Goal: Task Accomplishment & Management: Manage account settings

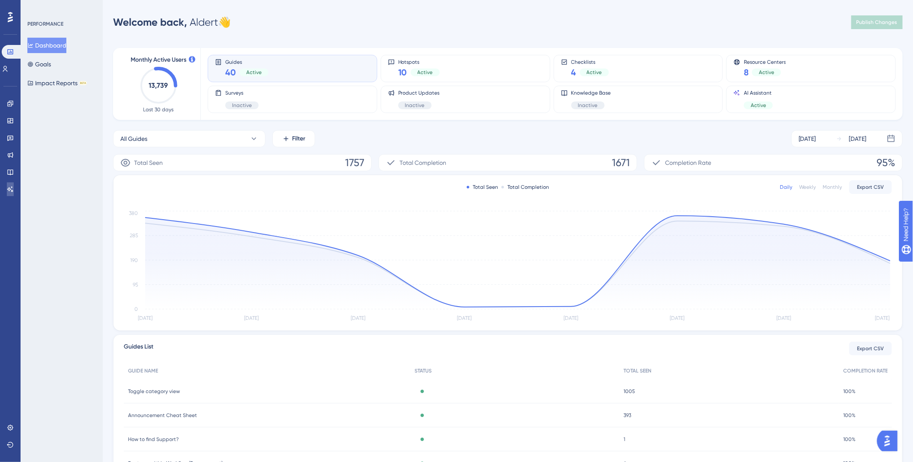
click at [12, 194] on link at bounding box center [10, 189] width 7 height 14
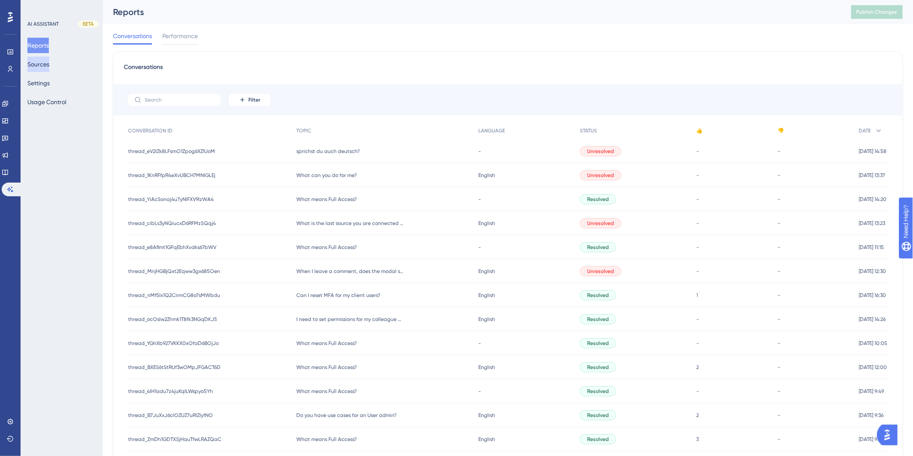
click at [49, 63] on button "Sources" at bounding box center [38, 64] width 22 height 15
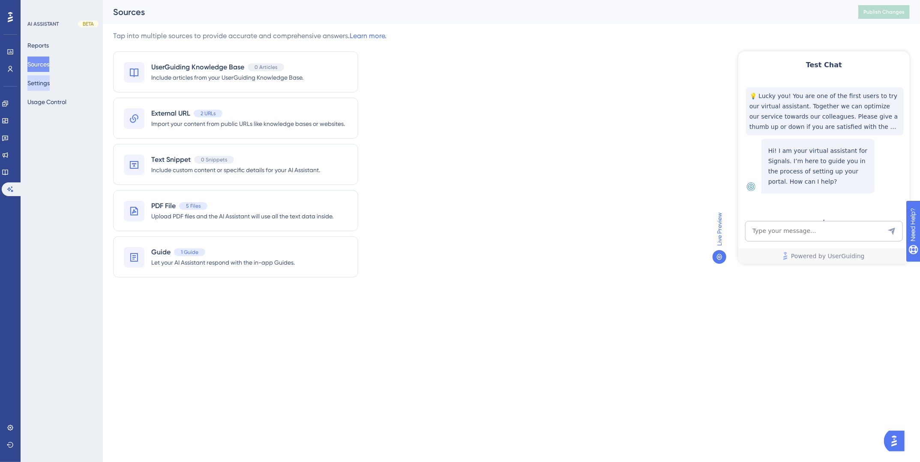
click at [50, 86] on button "Settings" at bounding box center [38, 82] width 22 height 15
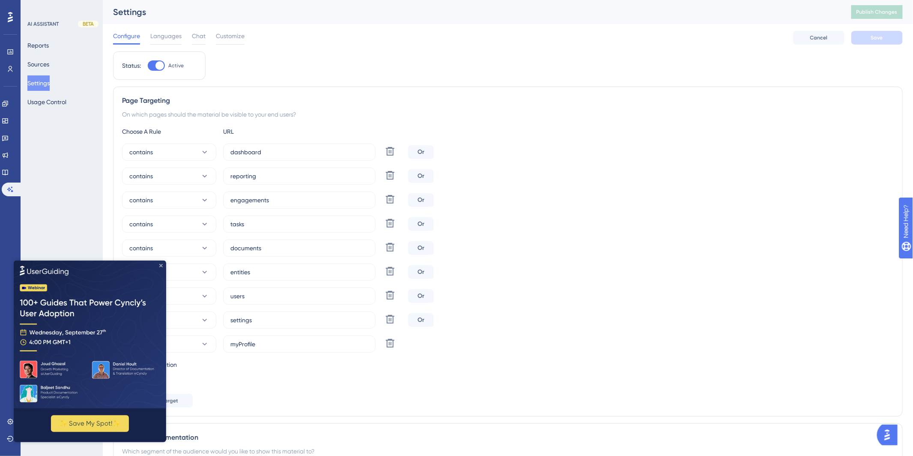
drag, startPoint x: 161, startPoint y: 266, endPoint x: 168, endPoint y: 529, distance: 264.0
click at [161, 266] on icon "Close Preview" at bounding box center [160, 264] width 3 height 3
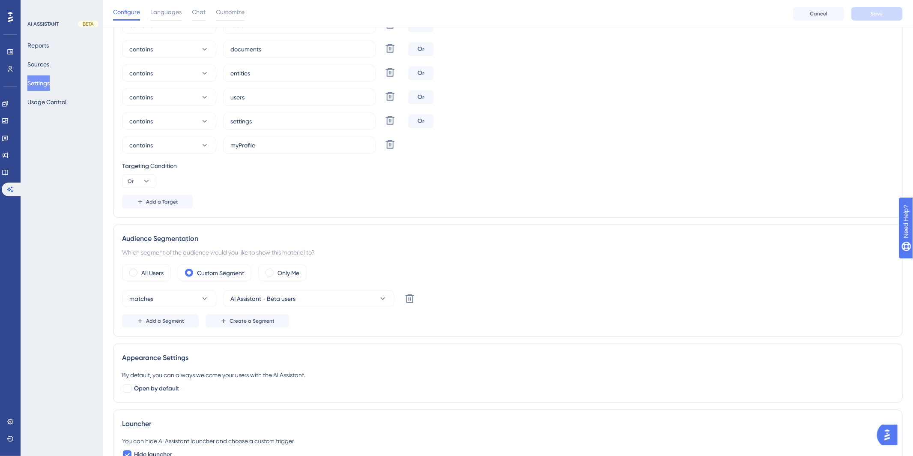
scroll to position [214, 0]
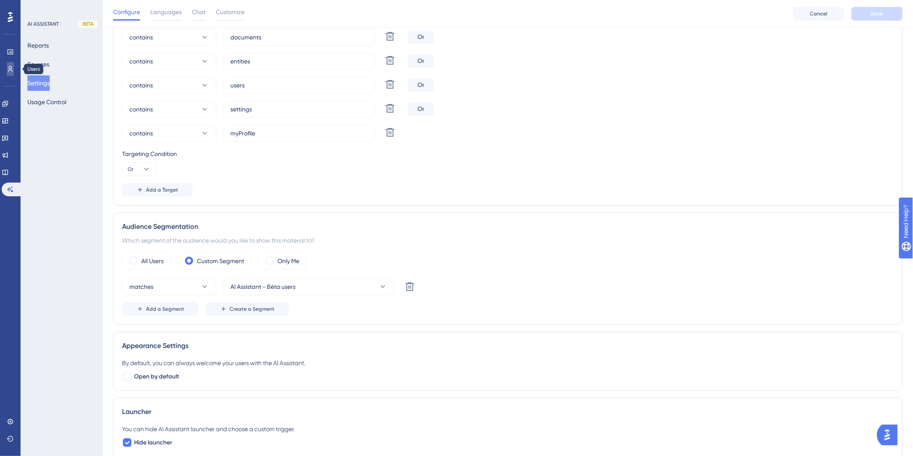
click at [9, 73] on link at bounding box center [10, 69] width 7 height 14
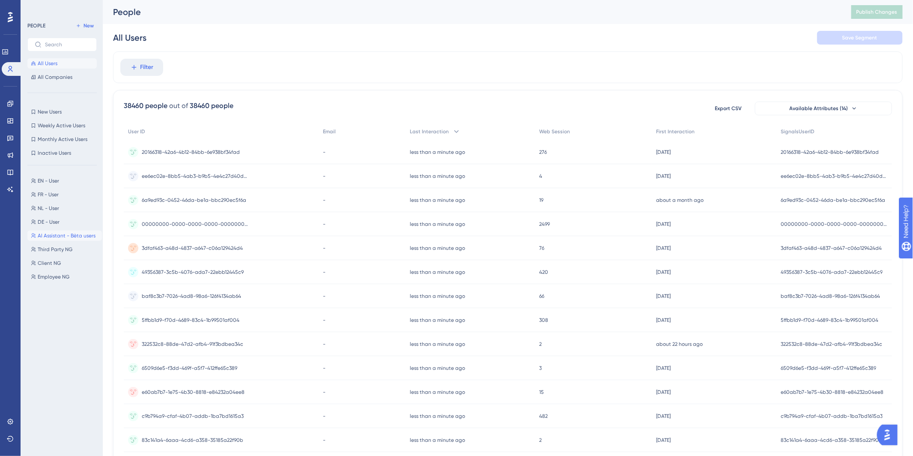
click at [50, 237] on span "AI Assistant - Bèta users" at bounding box center [67, 235] width 58 height 7
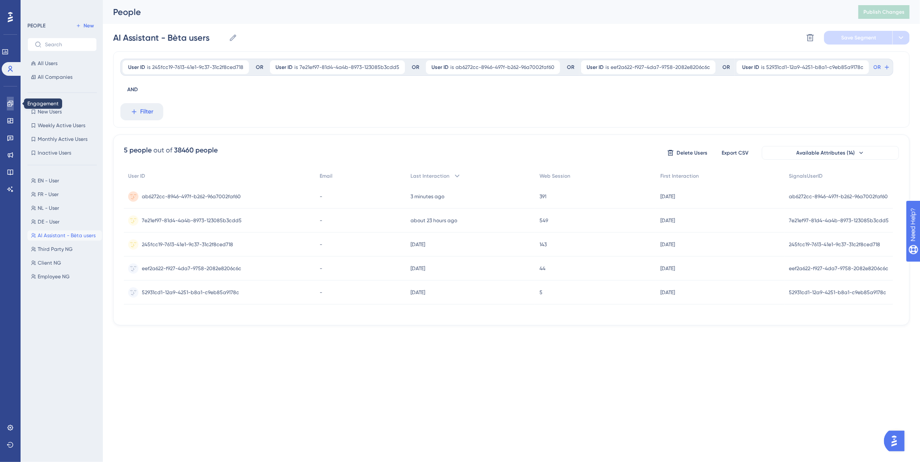
click at [13, 108] on link at bounding box center [10, 104] width 7 height 14
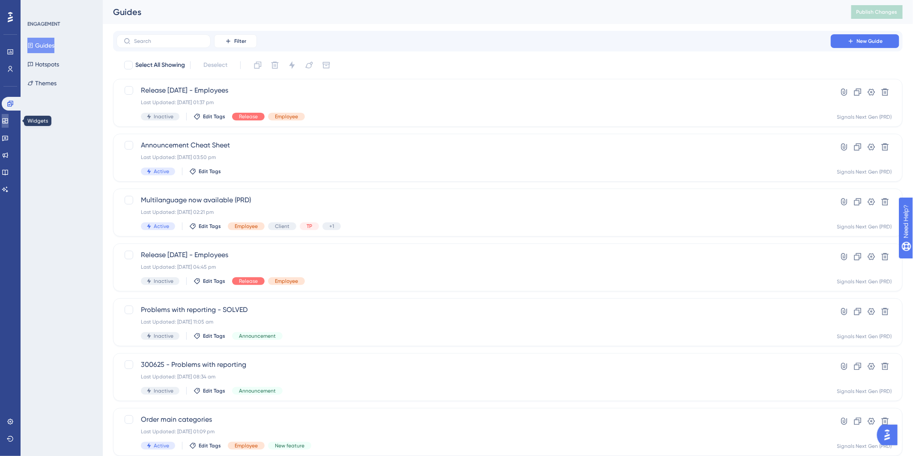
click at [9, 122] on icon at bounding box center [5, 120] width 7 height 7
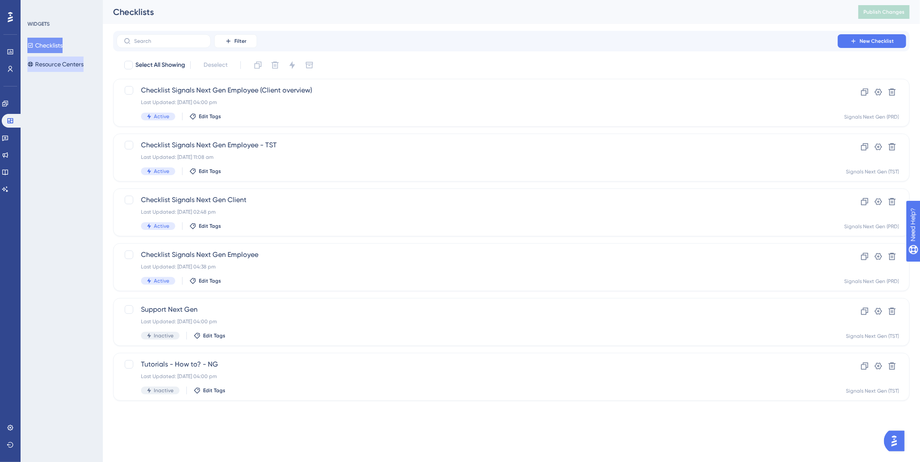
click at [50, 60] on button "Resource Centers" at bounding box center [55, 64] width 56 height 15
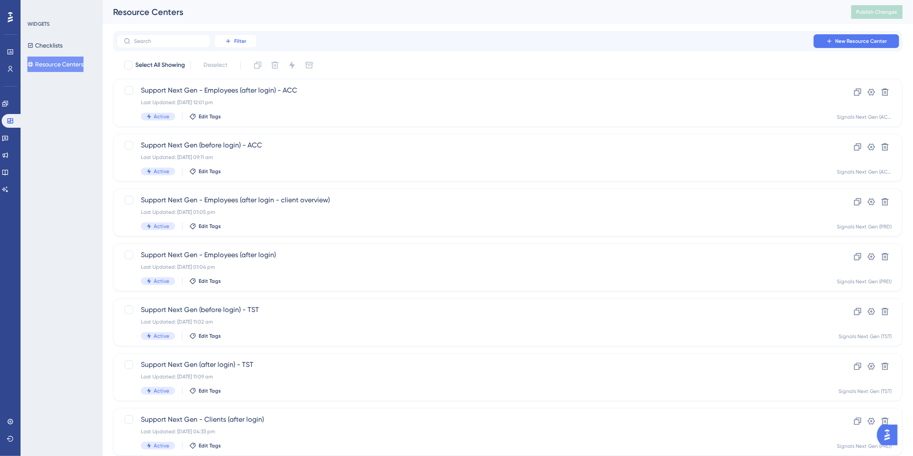
click at [233, 42] on button "Filter" at bounding box center [235, 41] width 43 height 14
click at [245, 99] on span "Containers" at bounding box center [242, 100] width 30 height 10
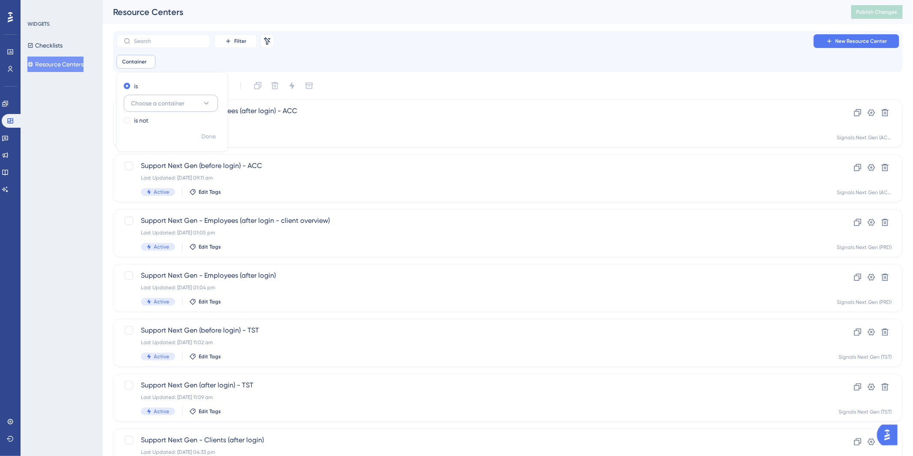
click at [158, 103] on span "Choose a container" at bounding box center [158, 103] width 54 height 10
click at [165, 183] on div "Signals Next Gen (TST) Signals Next Gen (TST)" at bounding box center [170, 189] width 69 height 17
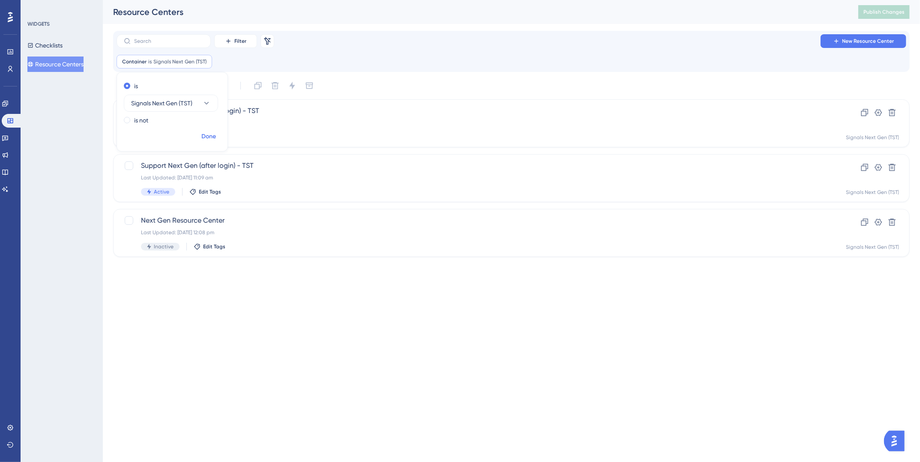
click at [214, 139] on span "Done" at bounding box center [208, 137] width 15 height 10
click at [316, 172] on div "Support Next Gen (after login) - TST Last Updated: [DATE] 11:09 am Active Edit …" at bounding box center [477, 178] width 672 height 35
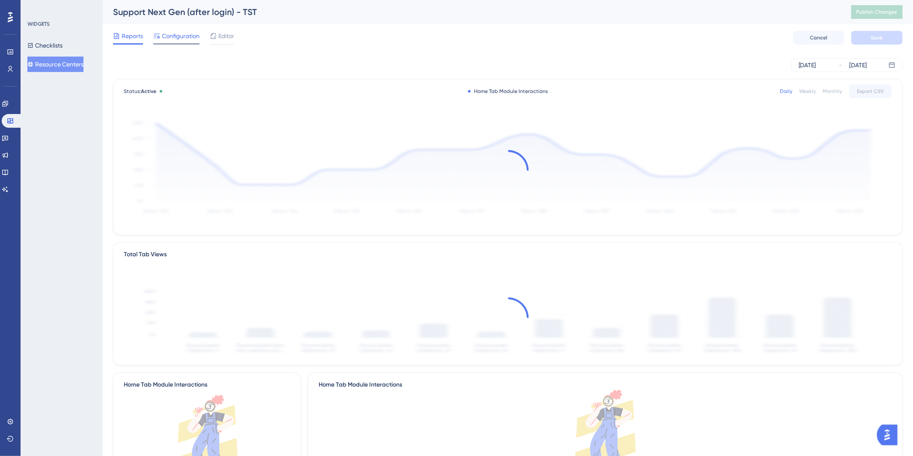
click at [179, 43] on div at bounding box center [176, 43] width 46 height 1
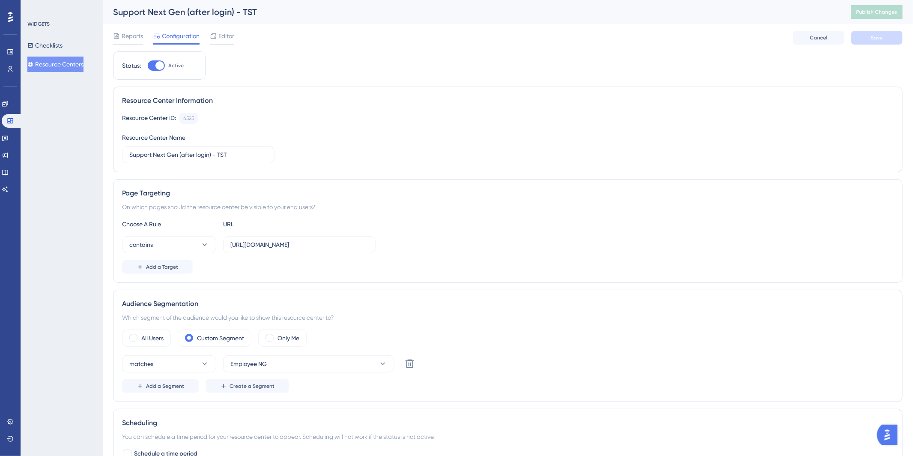
click at [222, 45] on div "Reports Configuration Editor Cancel Save" at bounding box center [508, 37] width 790 height 27
click at [224, 39] on span "Editor" at bounding box center [226, 36] width 16 height 10
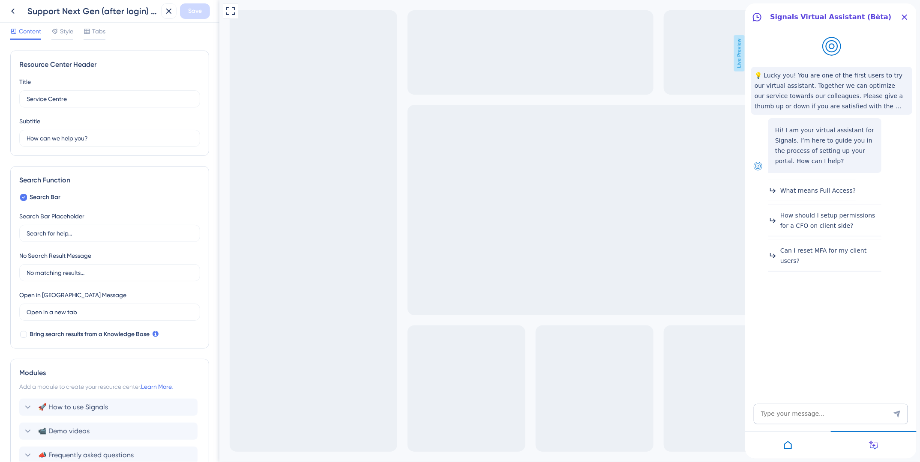
click at [798, 442] on div at bounding box center [787, 444] width 86 height 27
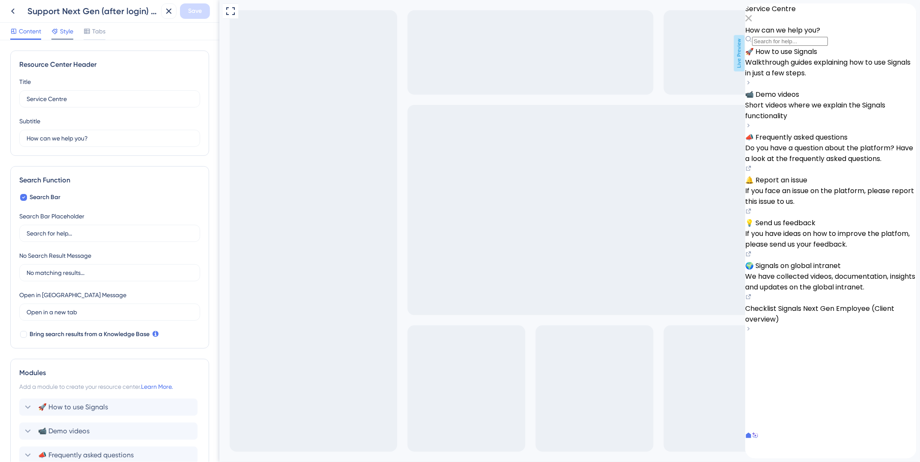
click at [69, 36] on span "Style" at bounding box center [66, 31] width 13 height 10
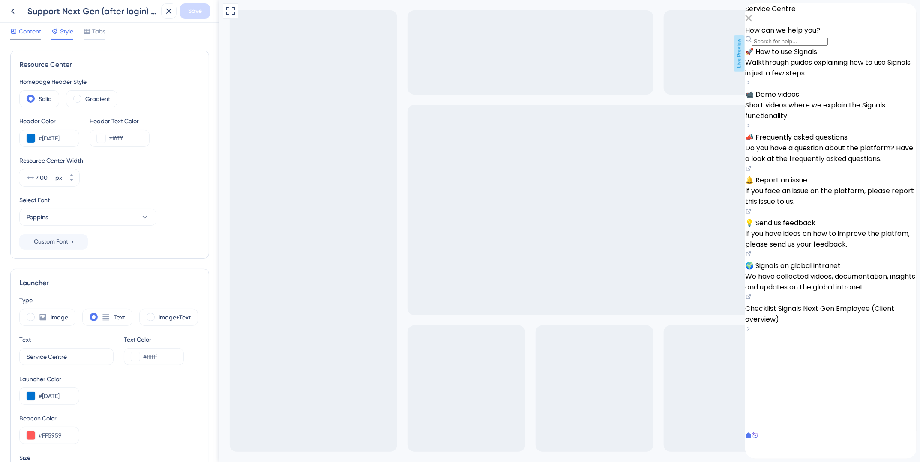
click at [28, 34] on span "Content" at bounding box center [30, 31] width 22 height 10
